Goal: Find specific page/section

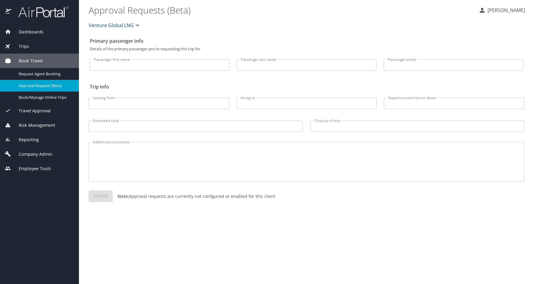
click at [47, 154] on span "Company Admin" at bounding box center [31, 154] width 41 height 7
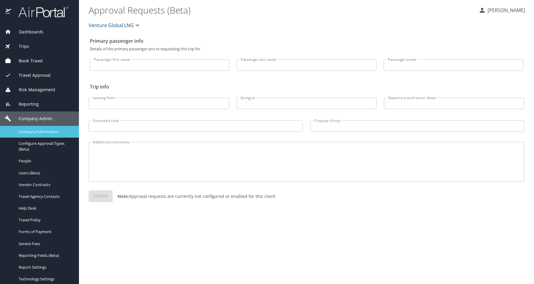
click at [45, 132] on span "Company Information" at bounding box center [45, 132] width 53 height 6
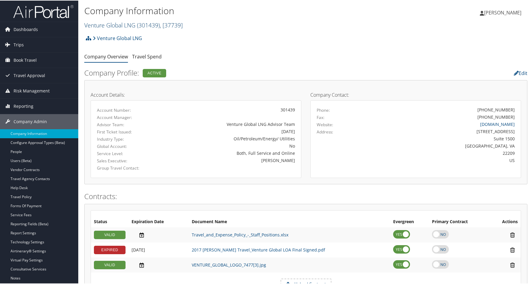
click at [100, 25] on link "Venture Global LNG ( 301439 ) , [ 37739 ]" at bounding box center [133, 24] width 98 height 8
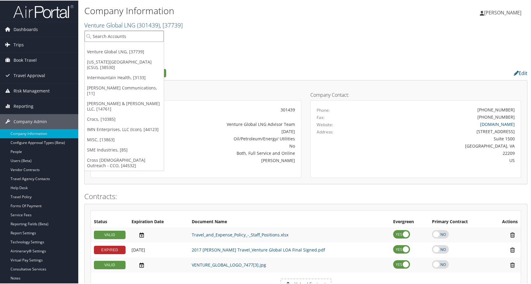
click at [102, 33] on input "search" at bounding box center [124, 35] width 79 height 11
type input "sabel"
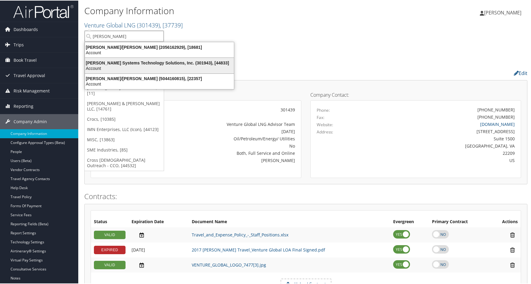
click at [110, 62] on div "Sabel Systems Technology Solutions, Inc. (301943), [44833]" at bounding box center [159, 62] width 156 height 5
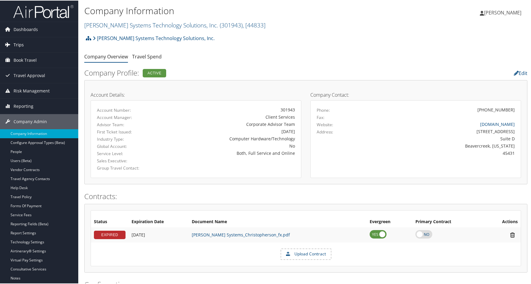
click at [19, 43] on span "Trips" at bounding box center [19, 44] width 10 height 15
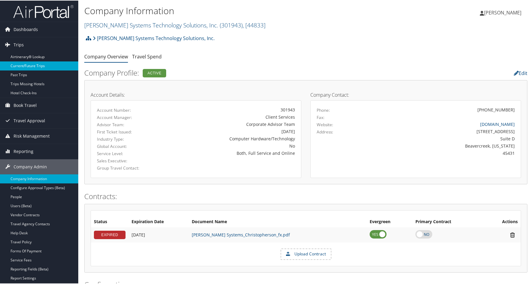
click at [26, 66] on link "Current/Future Trips" at bounding box center [39, 65] width 78 height 9
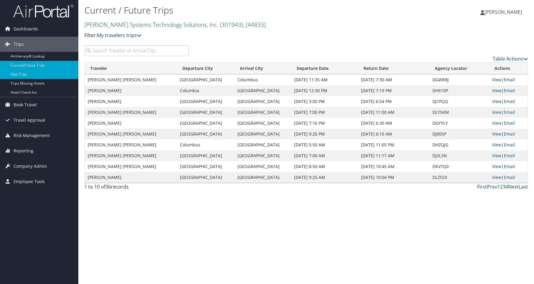
click at [28, 73] on link "Past Trips" at bounding box center [39, 74] width 78 height 9
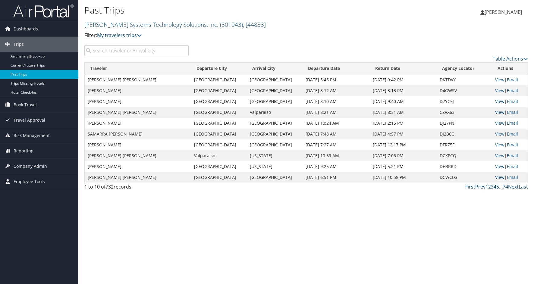
click at [523, 188] on link "Last" at bounding box center [522, 186] width 9 height 7
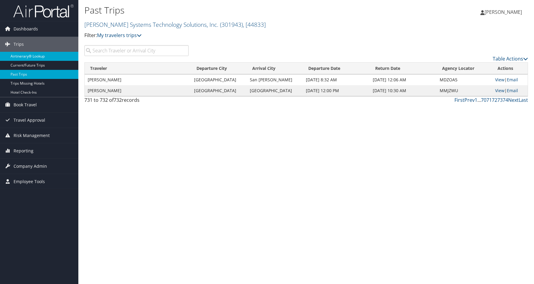
click at [20, 57] on link "Airtinerary® Lookup" at bounding box center [39, 56] width 78 height 9
